Goal: Task Accomplishment & Management: Manage account settings

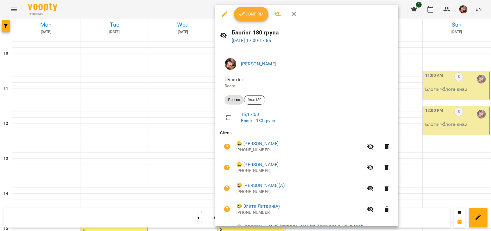
scroll to position [205, 0]
click at [251, 14] on span "Confirm" at bounding box center [251, 13] width 25 height 7
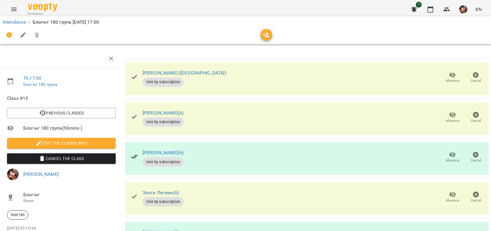
scroll to position [94, 0]
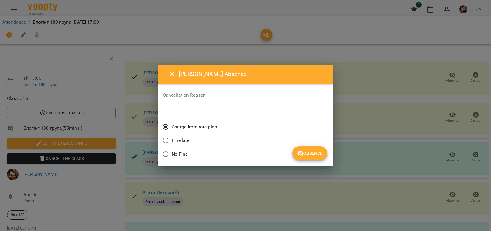
click at [180, 149] on label "No Fine" at bounding box center [174, 154] width 28 height 12
click at [299, 150] on icon "submit" at bounding box center [300, 153] width 7 height 7
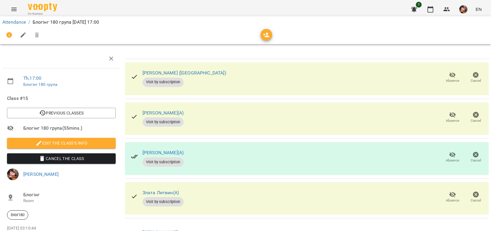
scroll to position [152, 0]
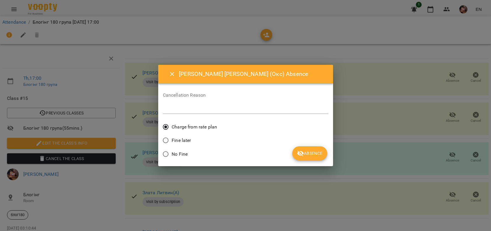
click at [196, 152] on div "No Fine" at bounding box center [246, 155] width 166 height 14
click at [314, 155] on span "Absence" at bounding box center [309, 153] width 25 height 7
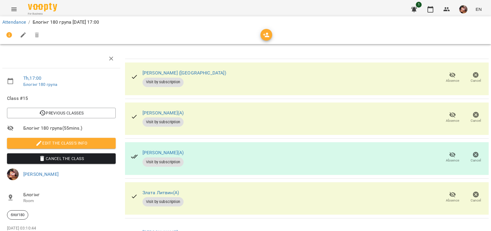
scroll to position [199, 0]
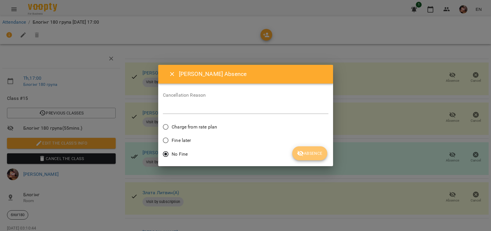
click at [316, 150] on span "Absence" at bounding box center [309, 153] width 25 height 7
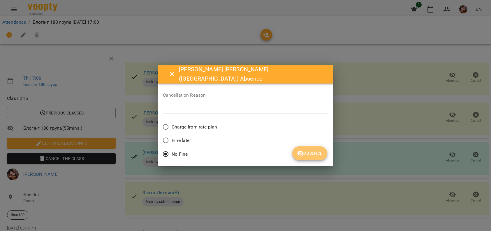
click at [311, 156] on span "Absence" at bounding box center [309, 153] width 25 height 7
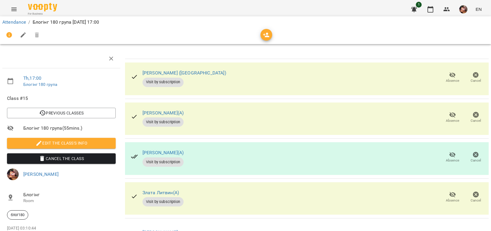
scroll to position [0, 0]
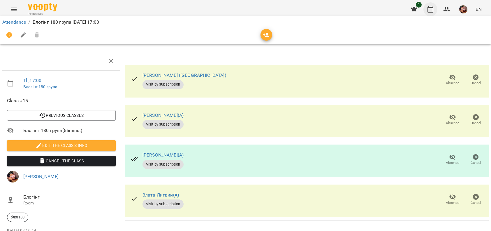
click at [433, 9] on icon "button" at bounding box center [430, 9] width 7 height 7
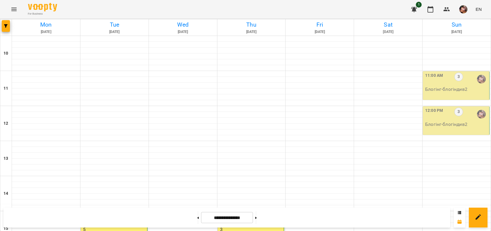
scroll to position [195, 0]
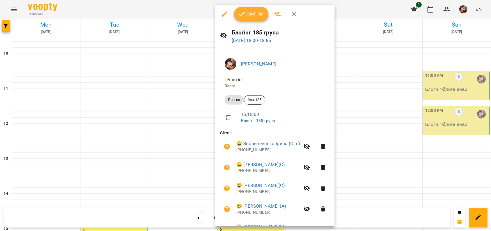
click at [258, 20] on button "Confirm" at bounding box center [251, 14] width 34 height 14
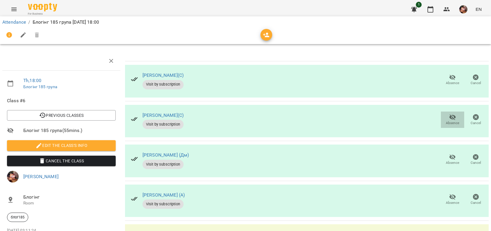
click at [449, 118] on icon "button" at bounding box center [452, 116] width 7 height 7
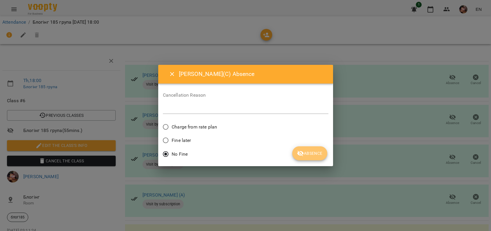
click at [314, 150] on span "Absence" at bounding box center [309, 153] width 25 height 7
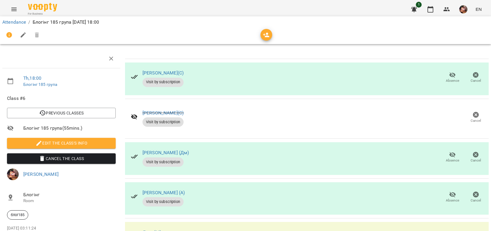
scroll to position [199, 0]
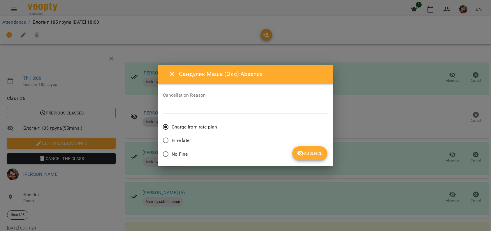
click at [172, 152] on span "No Fine" at bounding box center [180, 153] width 16 height 7
click at [318, 149] on button "Absence" at bounding box center [310, 153] width 35 height 14
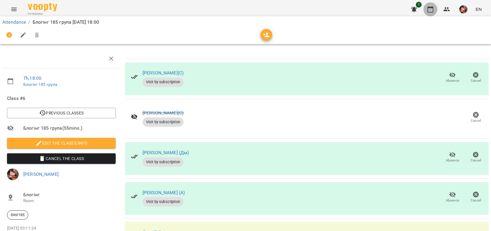
click at [431, 8] on icon "button" at bounding box center [431, 9] width 6 height 6
